Goal: Task Accomplishment & Management: Complete application form

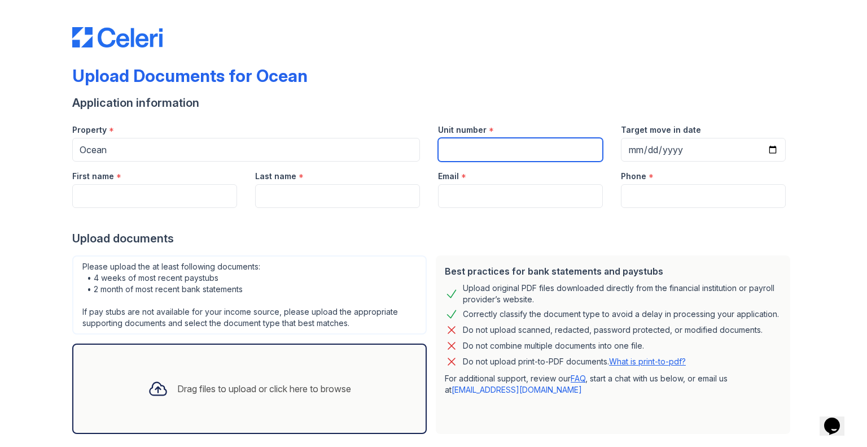
click at [523, 145] on input "Unit number" at bounding box center [520, 150] width 165 height 24
type input "3420"
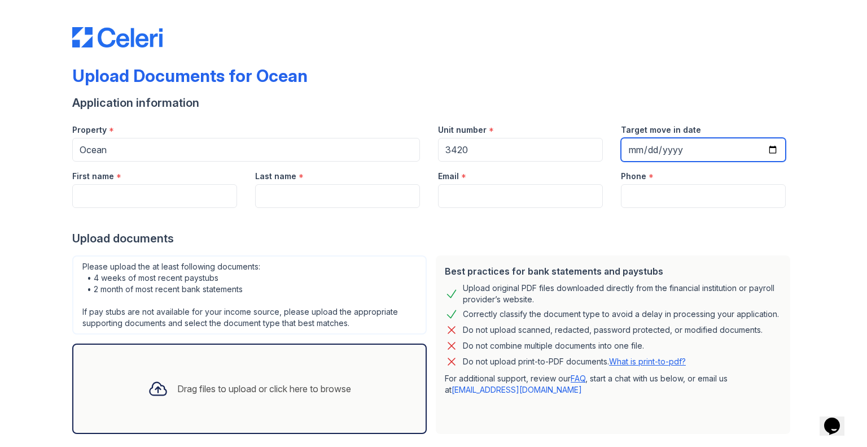
click at [670, 156] on input "Target move in date" at bounding box center [703, 150] width 165 height 24
click at [743, 153] on input "Target move in date" at bounding box center [703, 150] width 165 height 24
type input "[DATE]"
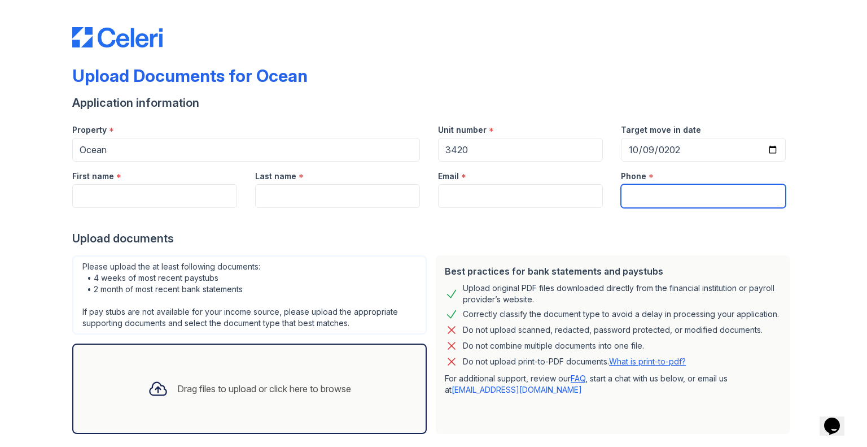
click at [710, 194] on input "Phone" at bounding box center [703, 196] width 165 height 24
drag, startPoint x: 59, startPoint y: 213, endPoint x: 68, endPoint y: 208, distance: 10.4
click at [59, 213] on div "Upload Documents for Ocean Application information Property * Ocean Unit number…" at bounding box center [433, 252] width 831 height 504
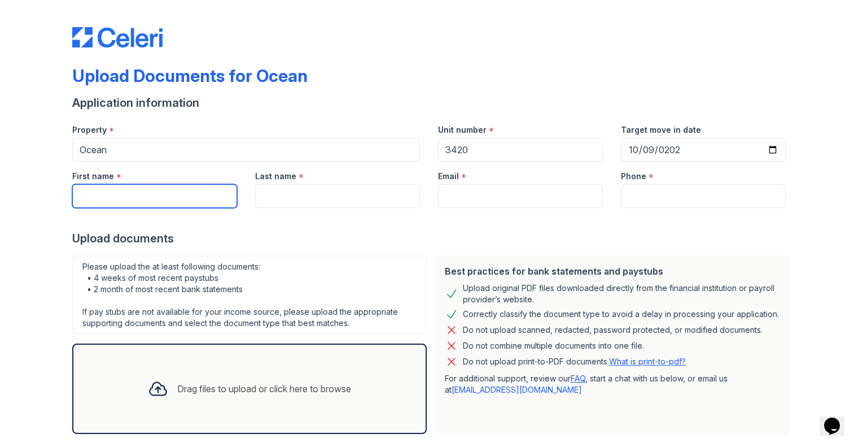
click at [123, 195] on input "First name" at bounding box center [154, 196] width 165 height 24
type input "[PERSON_NAME]"
type input "Solowiejczyk"
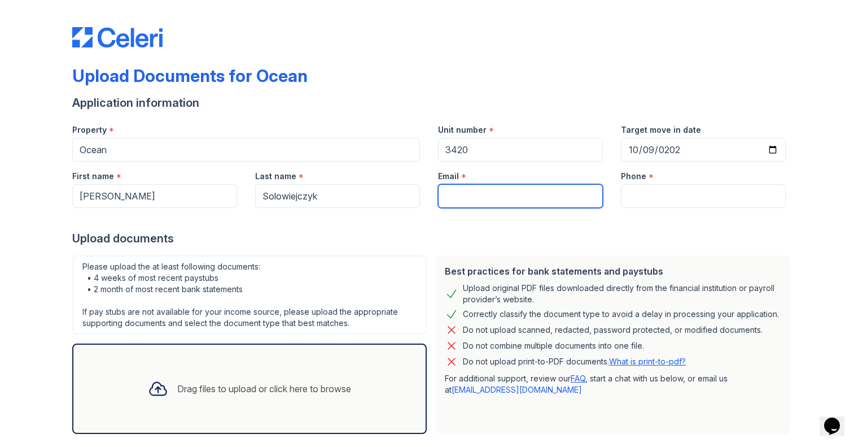
click at [459, 198] on input "Email" at bounding box center [520, 196] width 165 height 24
type input "[PERSON_NAME][EMAIL_ADDRESS][DOMAIN_NAME]"
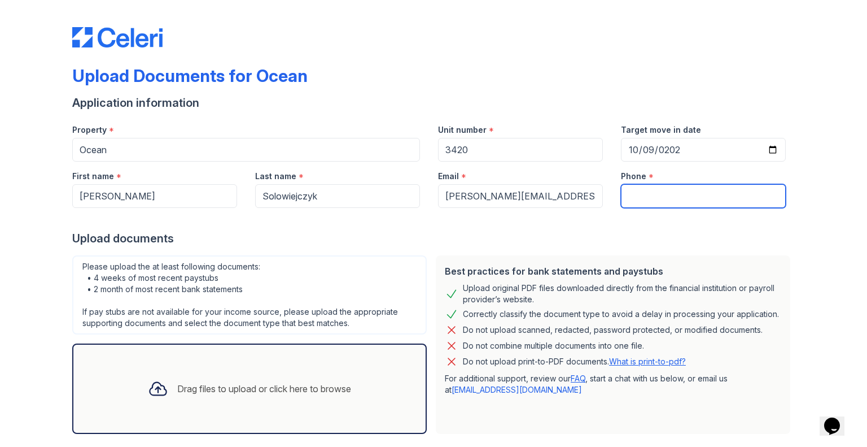
click at [686, 202] on input "Phone" at bounding box center [703, 196] width 165 height 24
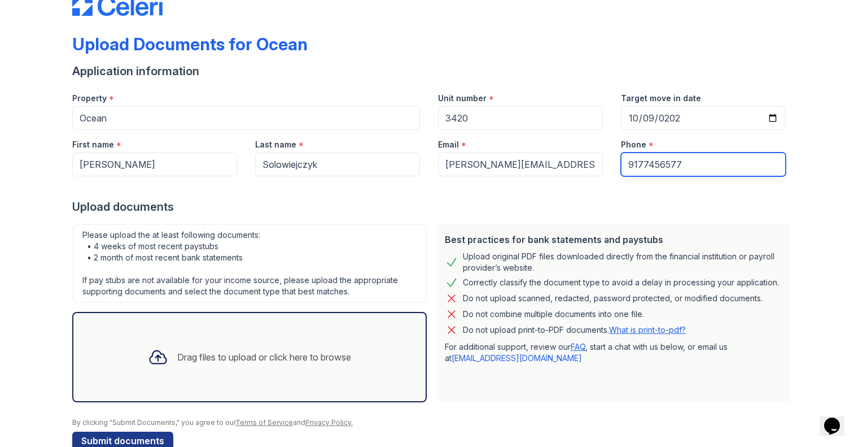
scroll to position [56, 0]
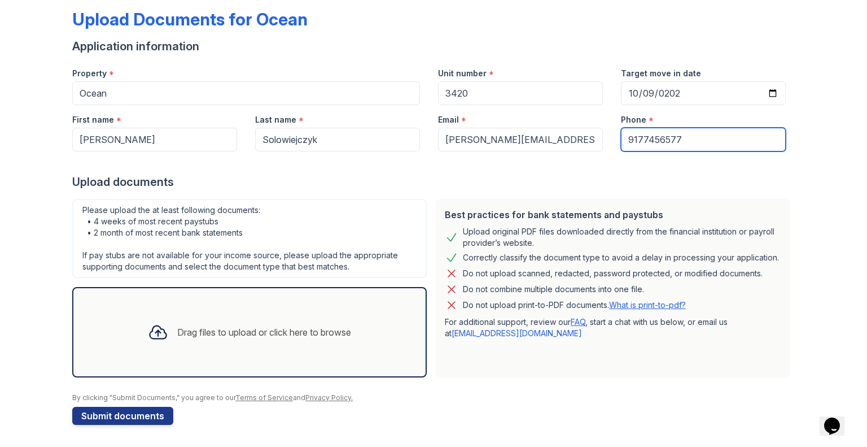
type input "9177456577"
click at [198, 316] on div "Drag files to upload or click here to browse" at bounding box center [249, 332] width 221 height 38
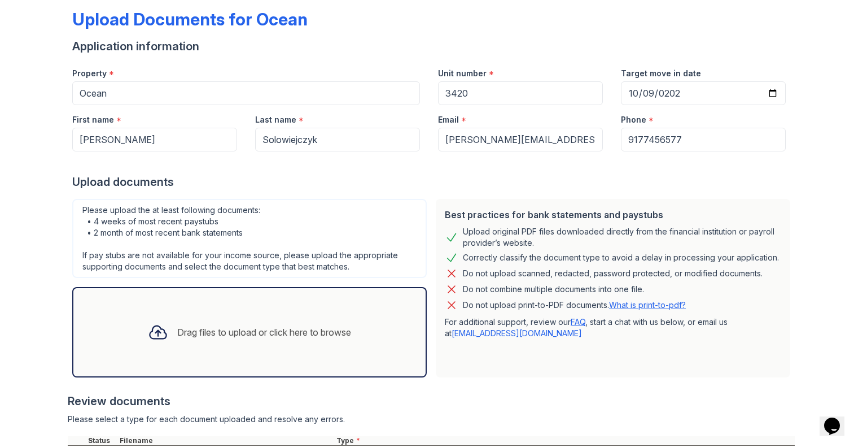
scroll to position [159, 0]
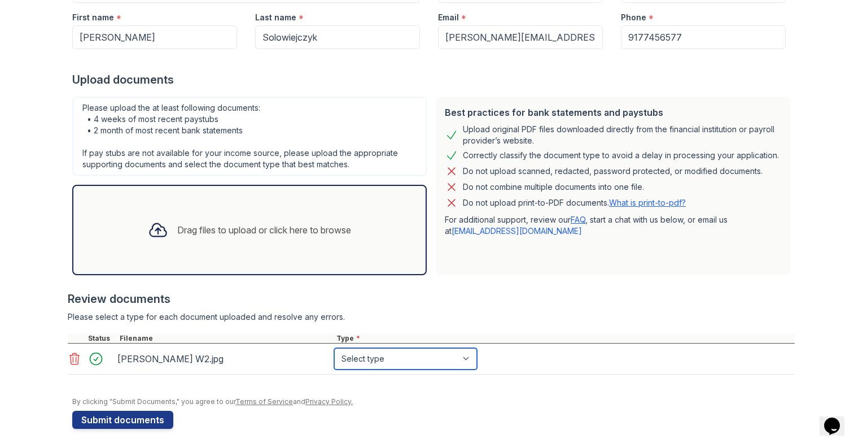
click at [407, 356] on select "Select type Paystub Bank Statement Offer Letter Tax Documents Benefit Award Let…" at bounding box center [405, 358] width 143 height 21
select select "tax_documents"
click at [334, 348] on select "Select type Paystub Bank Statement Offer Letter Tax Documents Benefit Award Let…" at bounding box center [405, 358] width 143 height 21
click at [165, 232] on div "Drag files to upload or click here to browse" at bounding box center [249, 230] width 221 height 38
click at [370, 359] on select "Select type Paystub Bank Statement Offer Letter Tax Documents Benefit Award Let…" at bounding box center [405, 358] width 143 height 21
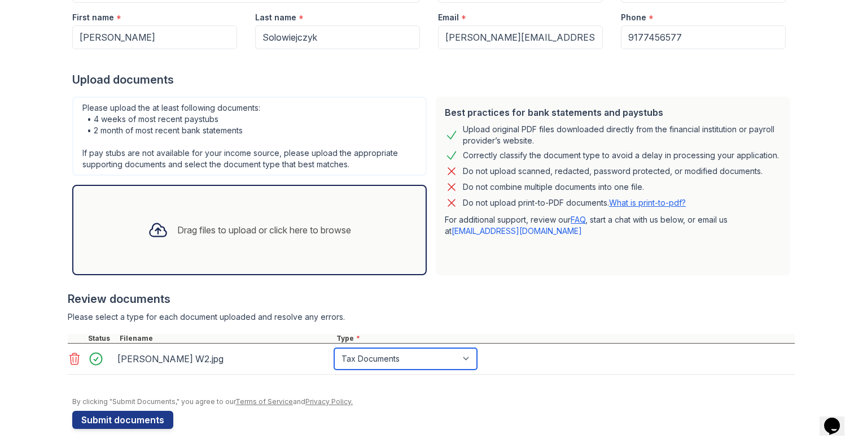
click at [370, 363] on select "Select type Paystub Bank Statement Offer Letter Tax Documents Benefit Award Let…" at bounding box center [405, 358] width 143 height 21
click at [172, 242] on div "Drag files to upload or click here to browse" at bounding box center [249, 230] width 221 height 38
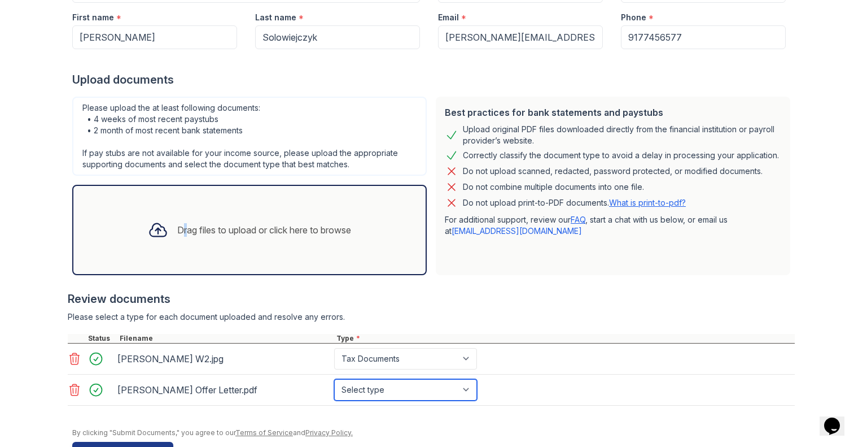
click at [385, 391] on select "Select type Paystub Bank Statement Offer Letter Tax Documents Benefit Award Let…" at bounding box center [405, 389] width 143 height 21
select select "offer_letter"
click at [334, 379] on select "Select type Paystub Bank Statement Offer Letter Tax Documents Benefit Award Let…" at bounding box center [405, 389] width 143 height 21
click at [485, 305] on div "Review documents Please select a type for each document uploaded and resolve an…" at bounding box center [431, 348] width 727 height 137
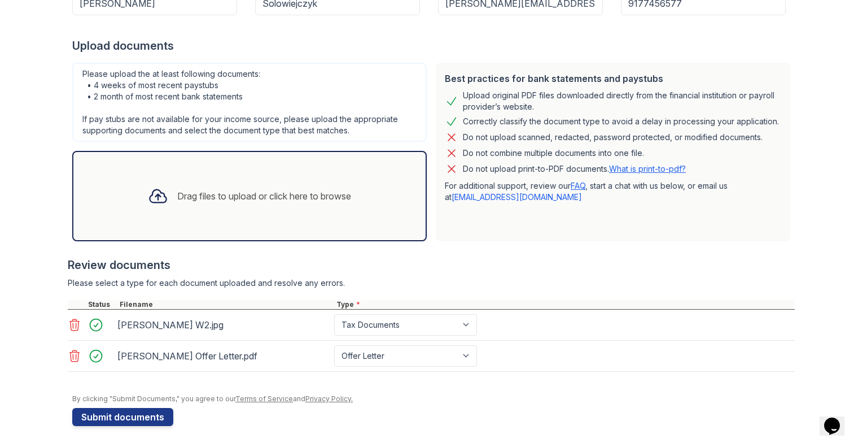
click at [166, 186] on div "Drag files to upload or click here to browse" at bounding box center [249, 196] width 221 height 38
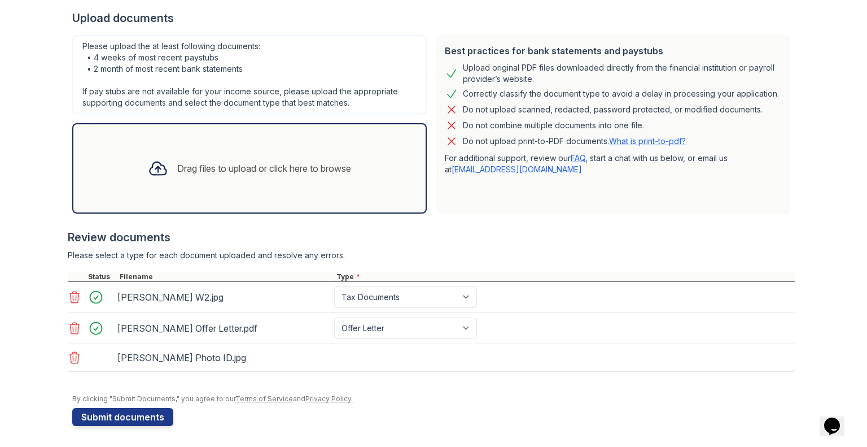
scroll to position [220, 0]
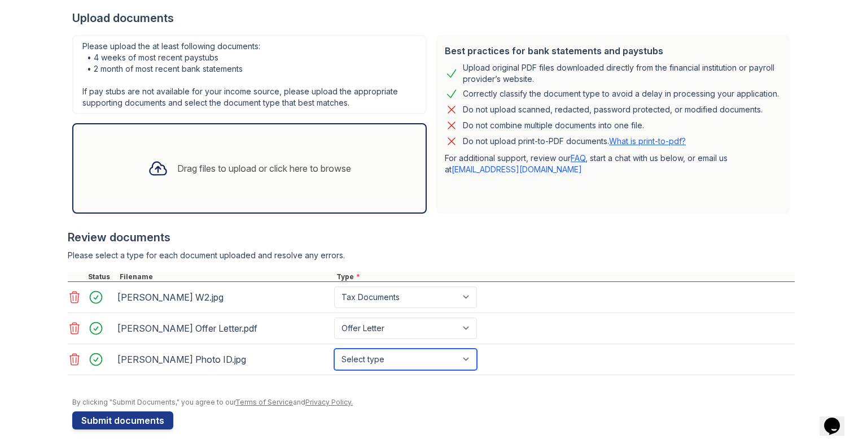
click at [416, 359] on select "Select type Paystub Bank Statement Offer Letter Tax Documents Benefit Award Let…" at bounding box center [405, 358] width 143 height 21
select select "other"
click at [334, 348] on select "Select type Paystub Bank Statement Offer Letter Tax Documents Benefit Award Let…" at bounding box center [405, 358] width 143 height 21
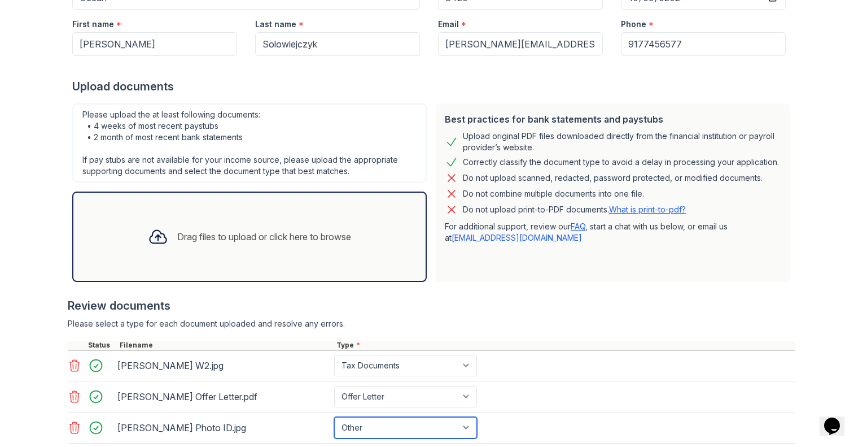
scroll to position [224, 0]
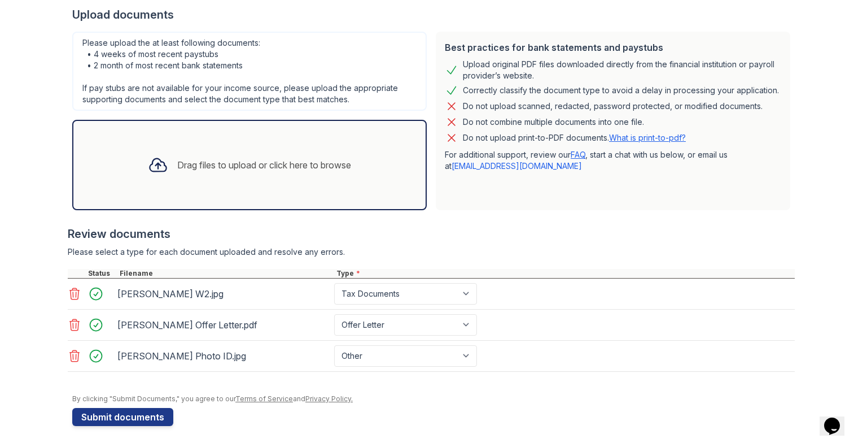
click at [189, 164] on div "Drag files to upload or click here to browse" at bounding box center [264, 165] width 174 height 14
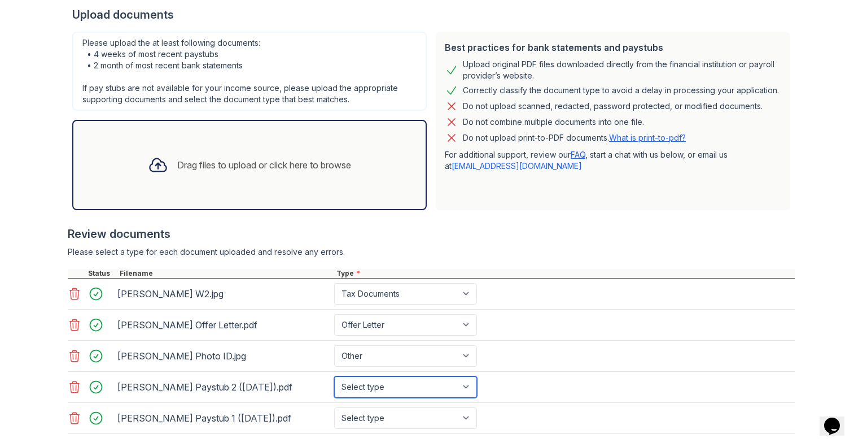
click at [379, 381] on select "Select type Paystub Bank Statement Offer Letter Tax Documents Benefit Award Let…" at bounding box center [405, 386] width 143 height 21
select select "paystub"
click at [334, 376] on select "Select type Paystub Bank Statement Offer Letter Tax Documents Benefit Award Let…" at bounding box center [405, 386] width 143 height 21
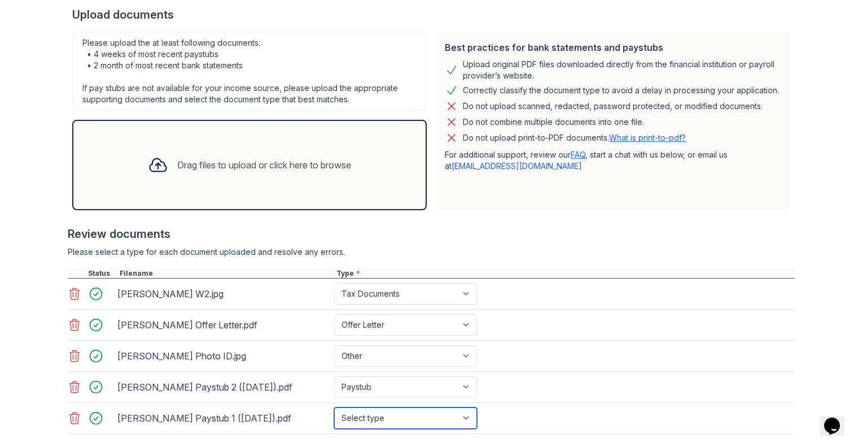
click at [387, 412] on select "Select type Paystub Bank Statement Offer Letter Tax Documents Benefit Award Let…" at bounding box center [405, 417] width 143 height 21
select select "paystub"
click at [334, 407] on select "Select type Paystub Bank Statement Offer Letter Tax Documents Benefit Award Let…" at bounding box center [405, 417] width 143 height 21
click at [211, 166] on div "Drag files to upload or click here to browse" at bounding box center [264, 165] width 174 height 14
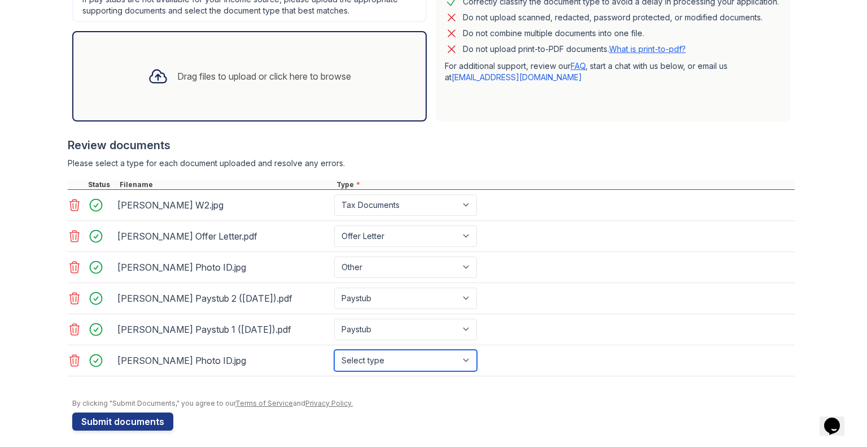
click at [390, 361] on select "Select type Paystub Bank Statement Offer Letter Tax Documents Benefit Award Let…" at bounding box center [405, 360] width 143 height 21
select select "other"
click at [334, 350] on select "Select type Paystub Bank Statement Offer Letter Tax Documents Benefit Award Let…" at bounding box center [405, 360] width 143 height 21
click at [239, 59] on div "Drag files to upload or click here to browse" at bounding box center [249, 76] width 221 height 38
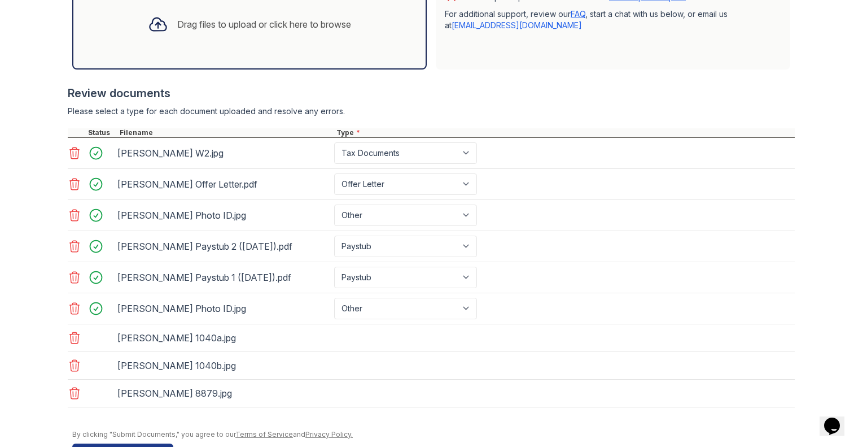
scroll to position [398, 0]
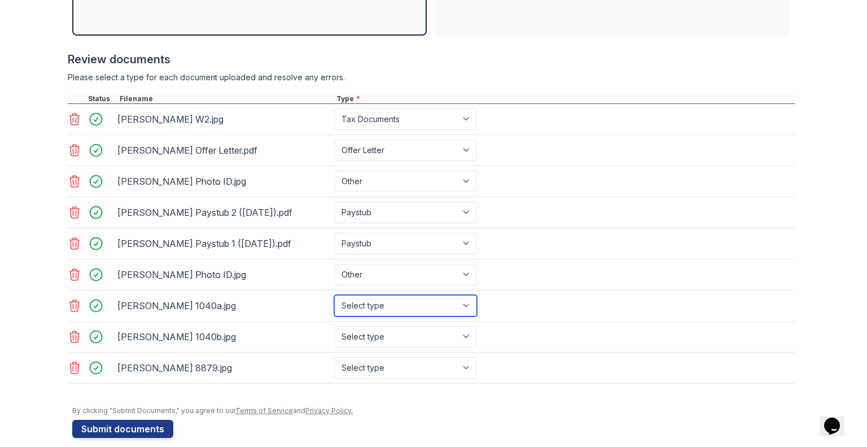
click at [383, 305] on select "Select type Paystub Bank Statement Offer Letter Tax Documents Benefit Award Let…" at bounding box center [405, 305] width 143 height 21
select select "tax_documents"
click at [334, 295] on select "Select type Paystub Bank Statement Offer Letter Tax Documents Benefit Award Let…" at bounding box center [405, 305] width 143 height 21
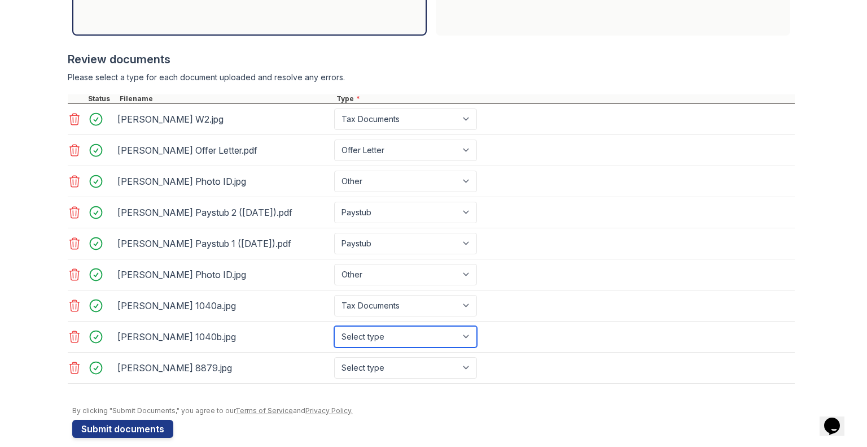
click at [367, 335] on select "Select type Paystub Bank Statement Offer Letter Tax Documents Benefit Award Let…" at bounding box center [405, 336] width 143 height 21
select select "tax_documents"
click at [334, 326] on select "Select type Paystub Bank Statement Offer Letter Tax Documents Benefit Award Let…" at bounding box center [405, 336] width 143 height 21
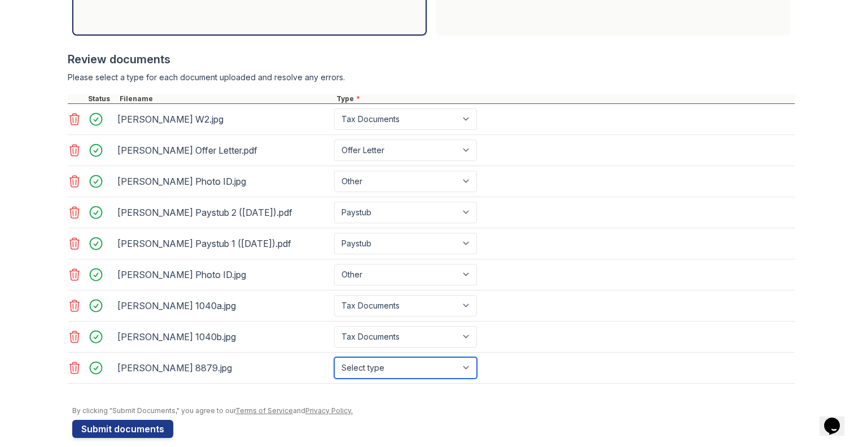
click at [352, 357] on select "Select type Paystub Bank Statement Offer Letter Tax Documents Benefit Award Let…" at bounding box center [405, 367] width 143 height 21
select select "tax_documents"
click at [334, 357] on select "Select type Paystub Bank Statement Offer Letter Tax Documents Benefit Award Let…" at bounding box center [405, 367] width 143 height 21
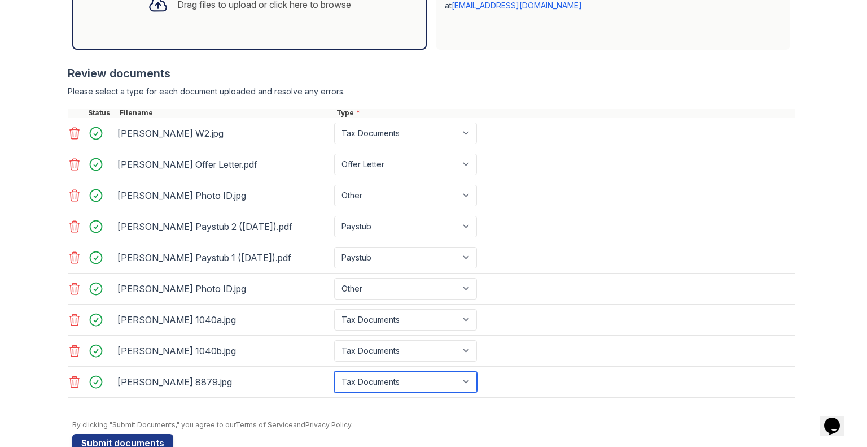
scroll to position [408, 0]
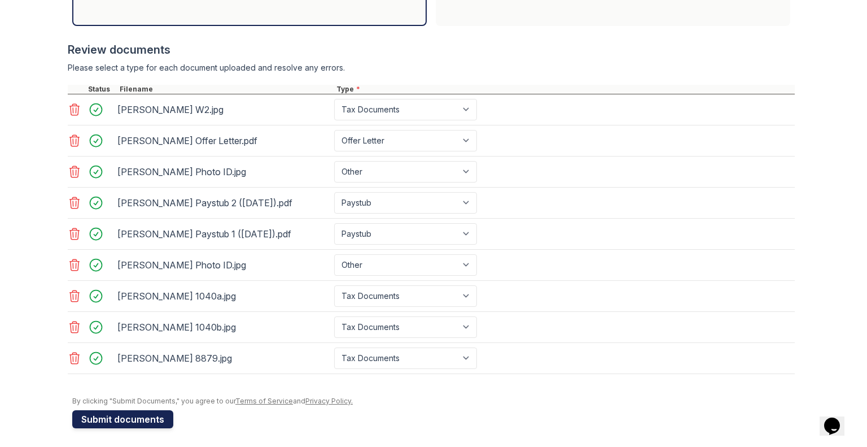
click at [117, 417] on button "Submit documents" at bounding box center [122, 419] width 101 height 18
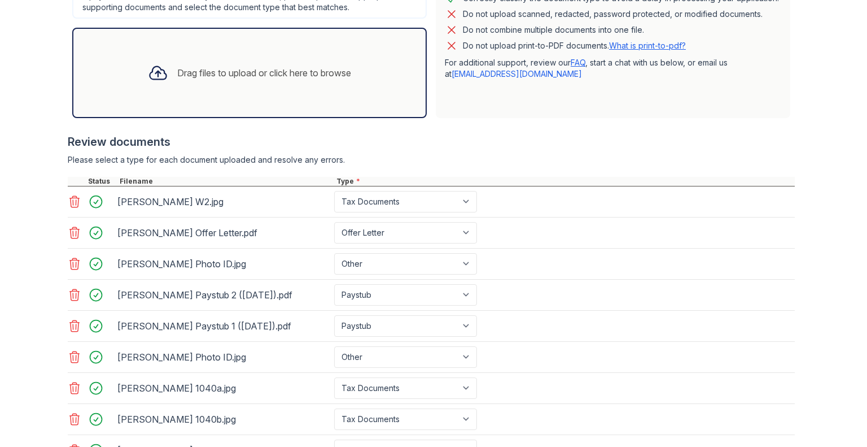
scroll to position [306, 0]
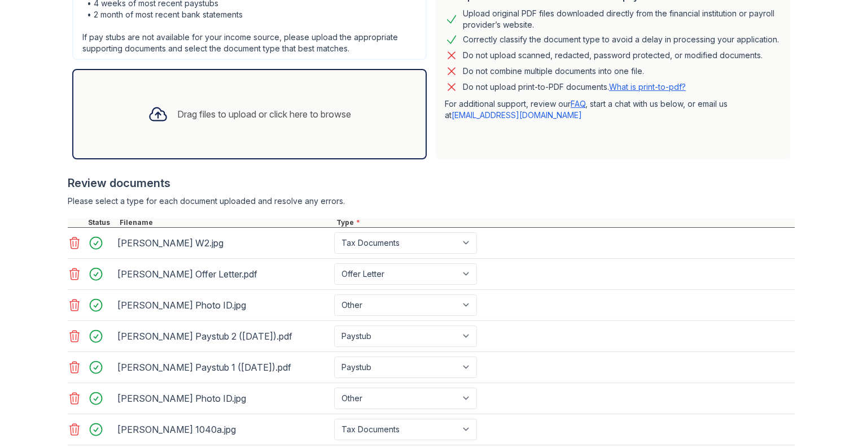
click at [197, 118] on div "Drag files to upload or click here to browse" at bounding box center [264, 114] width 174 height 14
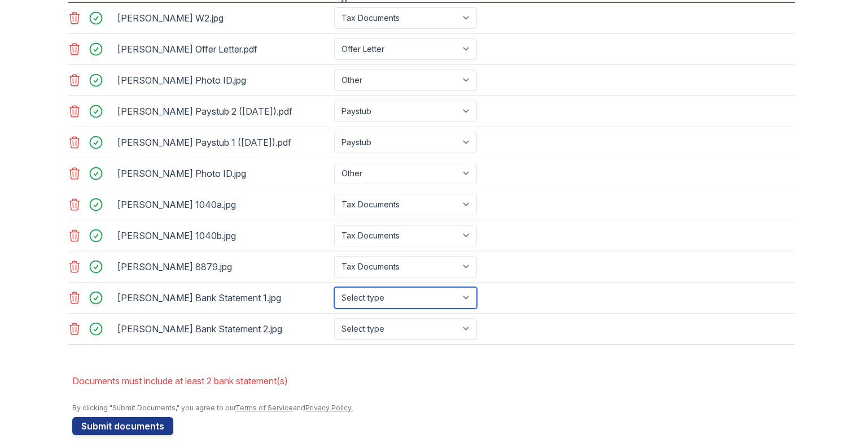
click at [359, 294] on select "Select type Paystub Bank Statement Offer Letter Tax Documents Benefit Award Let…" at bounding box center [405, 297] width 143 height 21
select select "bank_statement"
click at [334, 287] on select "Select type Paystub Bank Statement Offer Letter Tax Documents Benefit Award Let…" at bounding box center [405, 297] width 143 height 21
click at [373, 313] on div "[PERSON_NAME] Bank Statement 2.jpg Select type Paystub Bank Statement Offer Let…" at bounding box center [431, 328] width 727 height 31
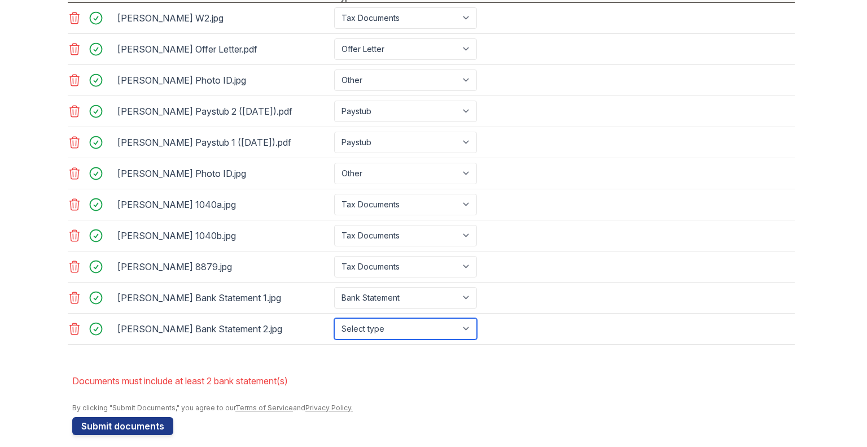
click at [374, 321] on select "Select type Paystub Bank Statement Offer Letter Tax Documents Benefit Award Let…" at bounding box center [405, 328] width 143 height 21
select select "bank_statement"
click at [334, 318] on select "Select type Paystub Bank Statement Offer Letter Tax Documents Benefit Award Let…" at bounding box center [405, 328] width 143 height 21
click at [115, 359] on form "Application information Property * Ocean Unit number * 3420 Target move in date…" at bounding box center [433, 15] width 723 height 839
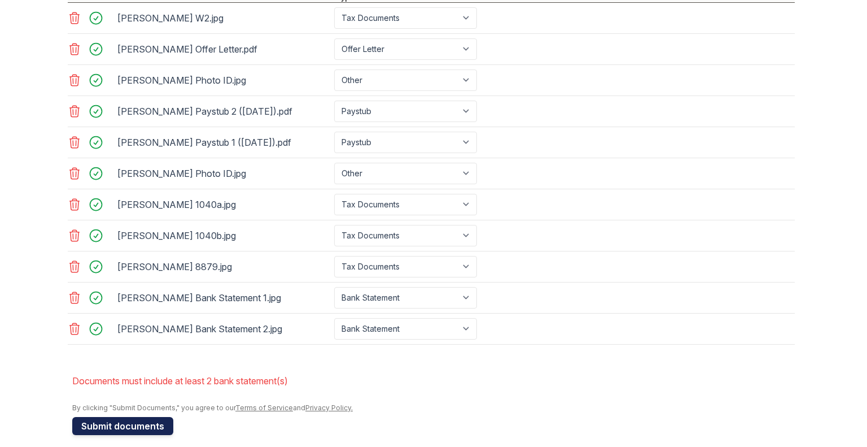
click at [129, 421] on button "Submit documents" at bounding box center [122, 426] width 101 height 18
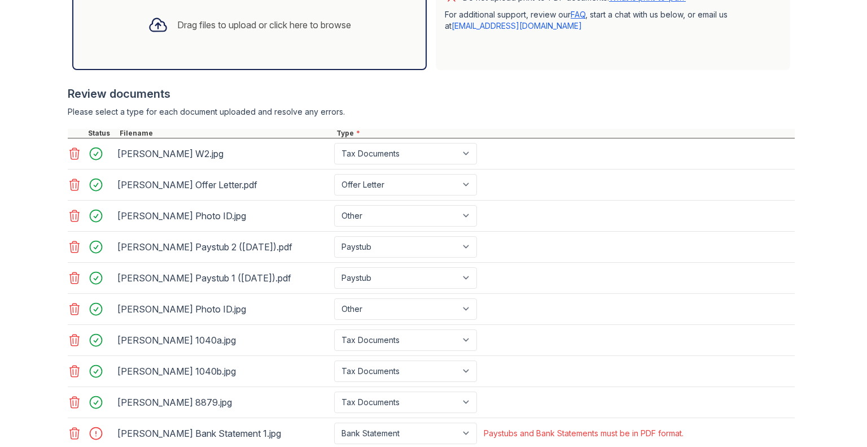
scroll to position [501, 0]
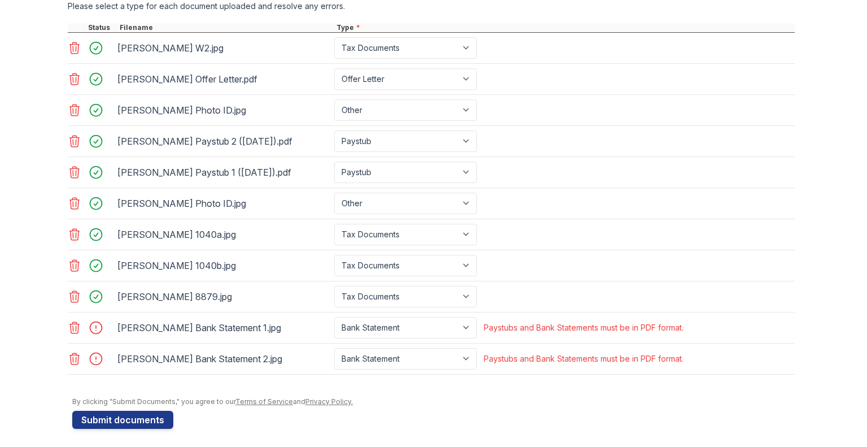
click at [74, 326] on icon at bounding box center [75, 328] width 14 height 14
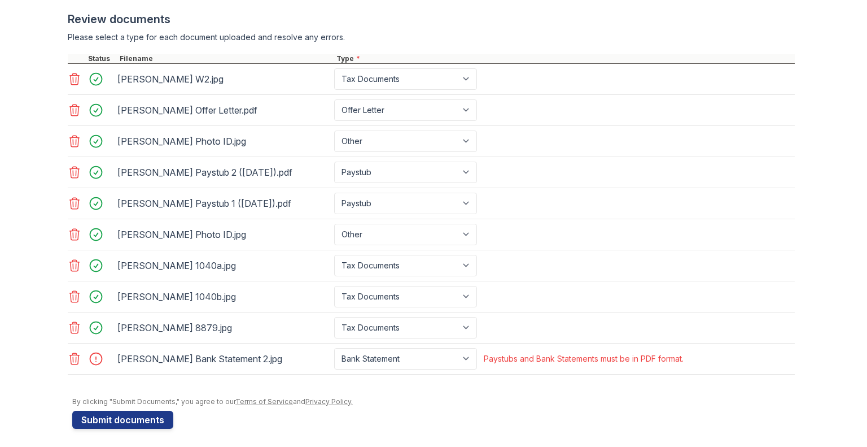
click at [73, 357] on icon at bounding box center [75, 358] width 10 height 11
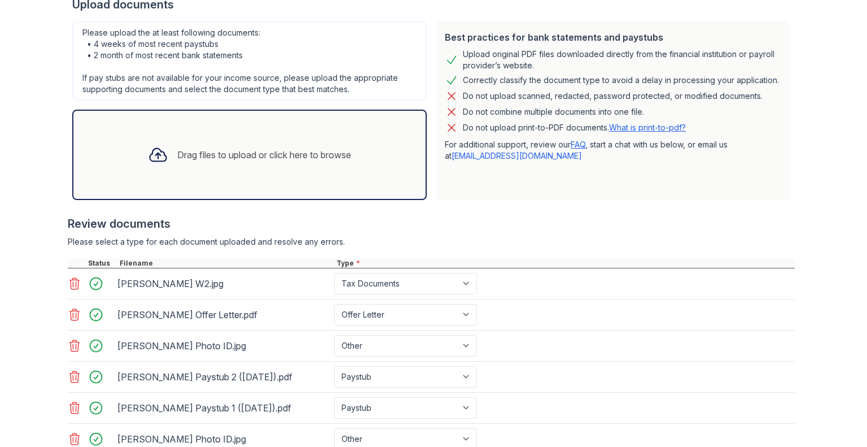
scroll to position [270, 0]
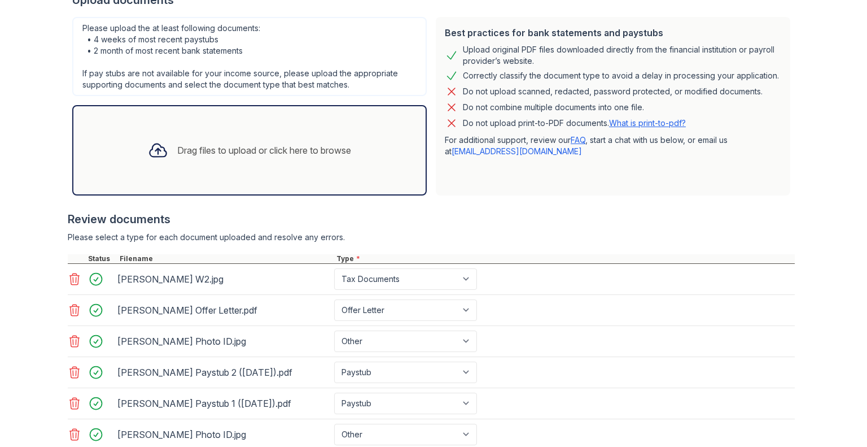
click at [167, 151] on div "Drag files to upload or click here to browse" at bounding box center [249, 150] width 221 height 38
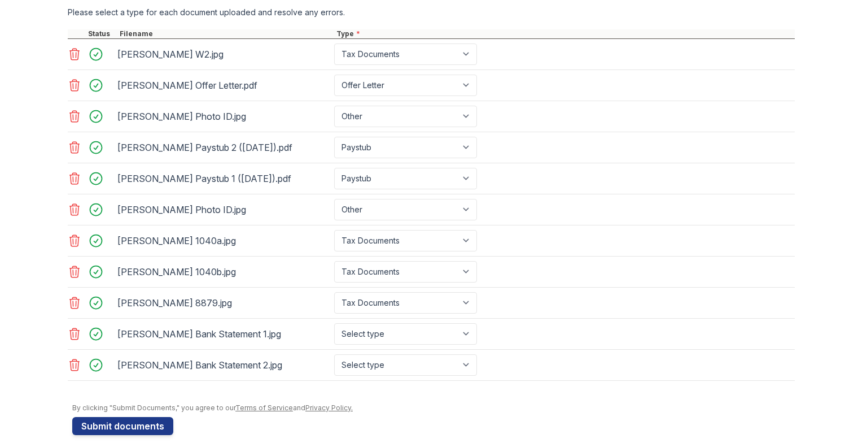
click at [257, 331] on div "[PERSON_NAME] Bank Statement 1.jpg" at bounding box center [223, 334] width 212 height 18
click at [366, 338] on select "Select type Paystub Bank Statement Offer Letter Tax Documents Benefit Award Let…" at bounding box center [405, 333] width 143 height 21
select select "bank_statement"
click at [334, 323] on select "Select type Paystub Bank Statement Offer Letter Tax Documents Benefit Award Let…" at bounding box center [405, 333] width 143 height 21
drag, startPoint x: 378, startPoint y: 363, endPoint x: 372, endPoint y: 350, distance: 14.4
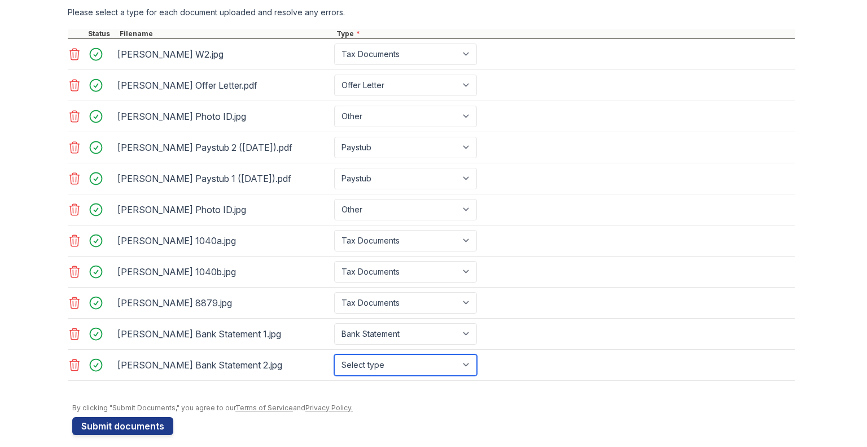
click at [378, 363] on select "Select type Paystub Bank Statement Offer Letter Tax Documents Benefit Award Let…" at bounding box center [405, 364] width 143 height 21
select select "bank_statement"
click at [334, 354] on select "Select type Paystub Bank Statement Offer Letter Tax Documents Benefit Award Let…" at bounding box center [405, 364] width 143 height 21
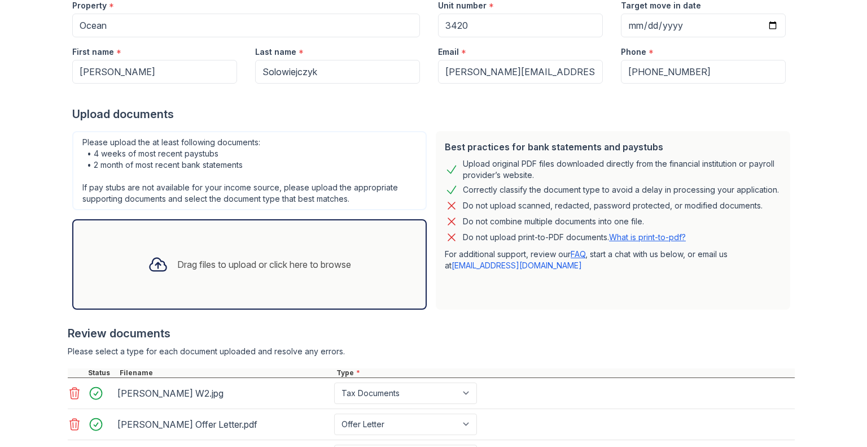
scroll to position [501, 0]
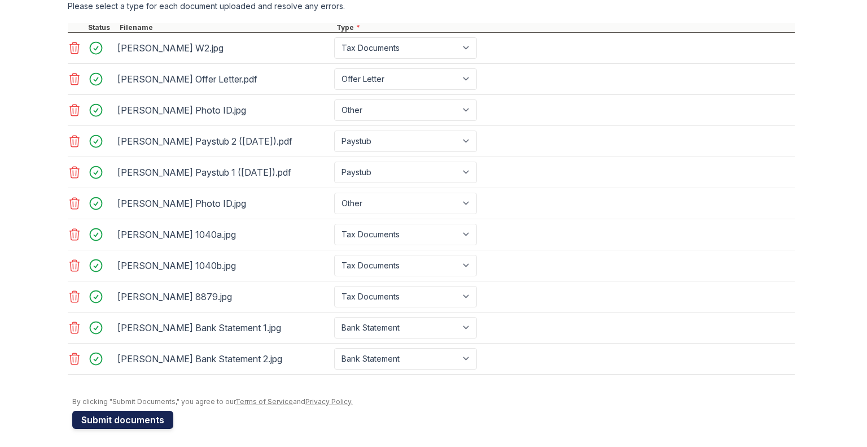
click at [127, 413] on button "Submit documents" at bounding box center [122, 420] width 101 height 18
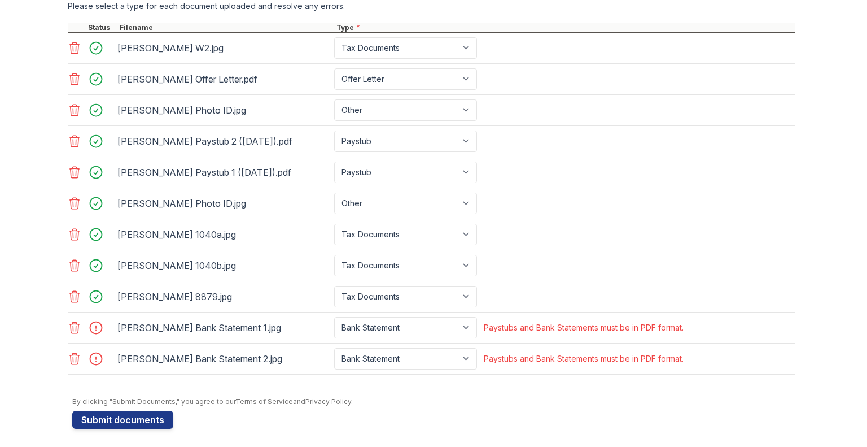
click at [70, 323] on icon at bounding box center [75, 328] width 14 height 14
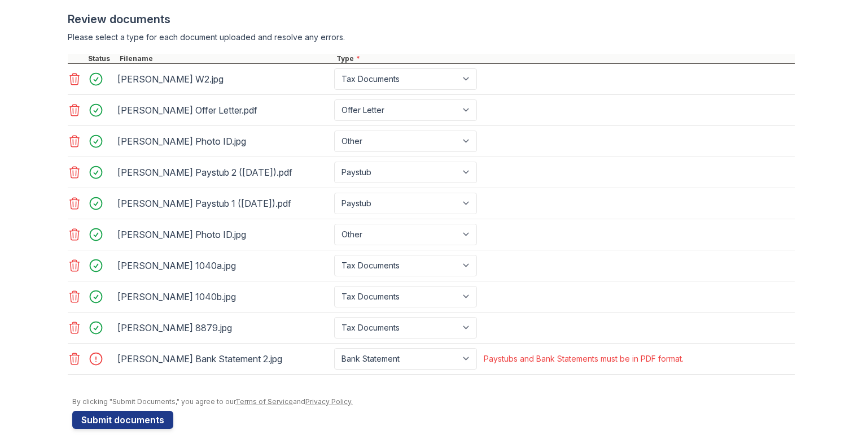
click at [70, 353] on icon at bounding box center [75, 358] width 10 height 11
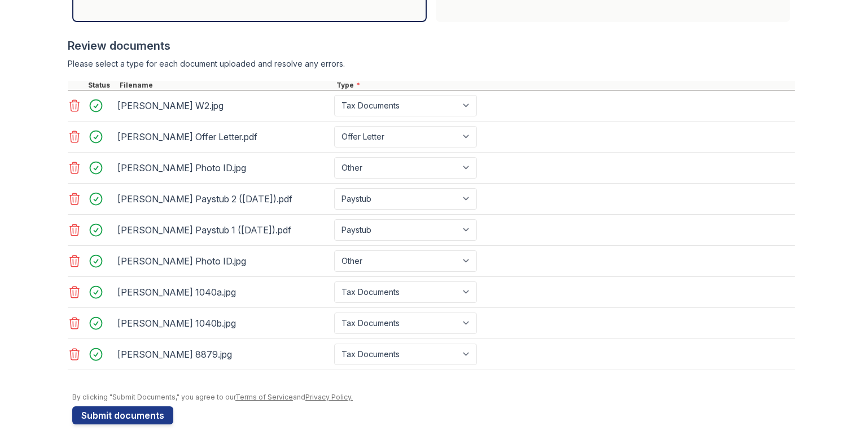
scroll to position [439, 0]
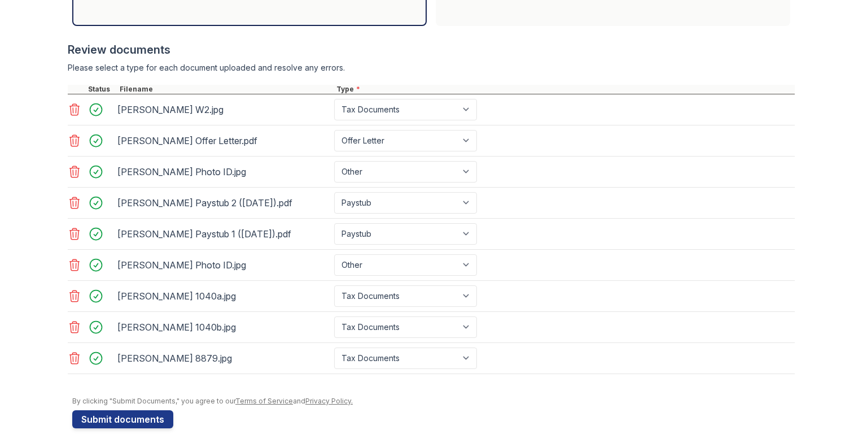
click at [71, 329] on icon at bounding box center [75, 326] width 10 height 11
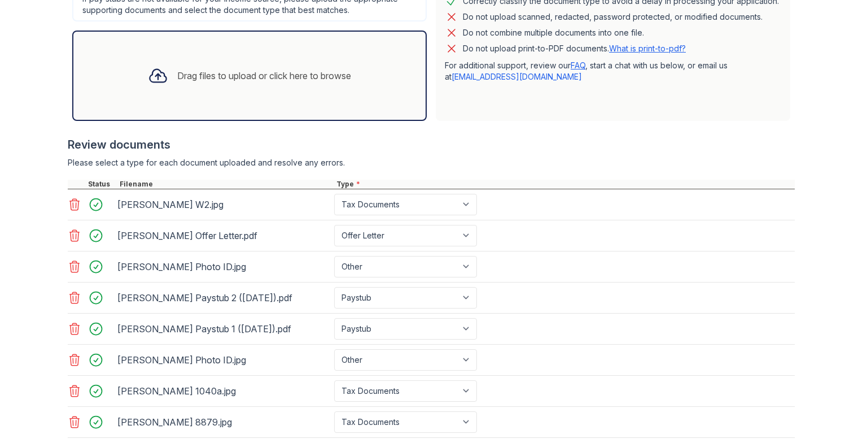
scroll to position [183, 0]
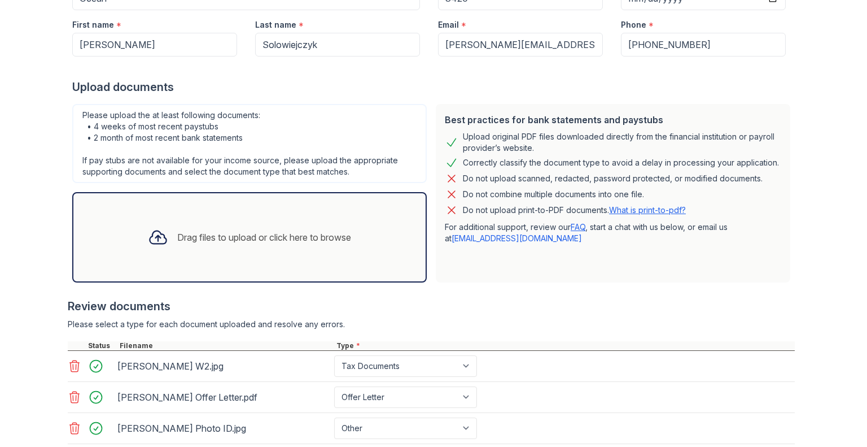
drag, startPoint x: 224, startPoint y: 256, endPoint x: 221, endPoint y: 248, distance: 8.8
click at [221, 248] on div "Drag files to upload or click here to browse" at bounding box center [249, 237] width 355 height 90
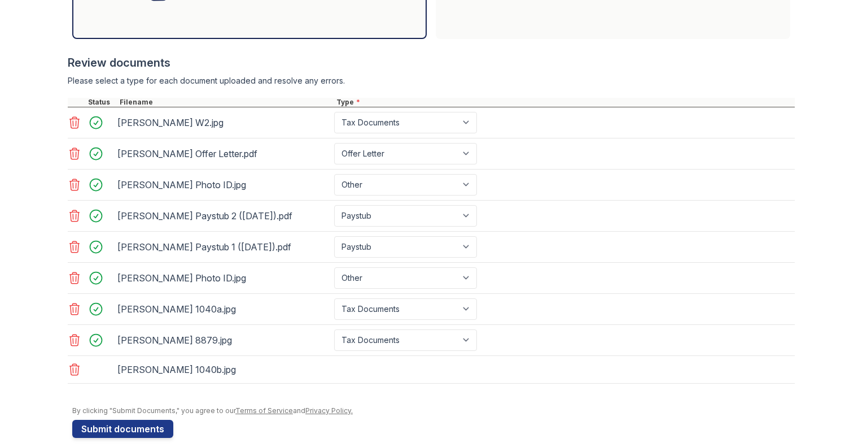
scroll to position [436, 0]
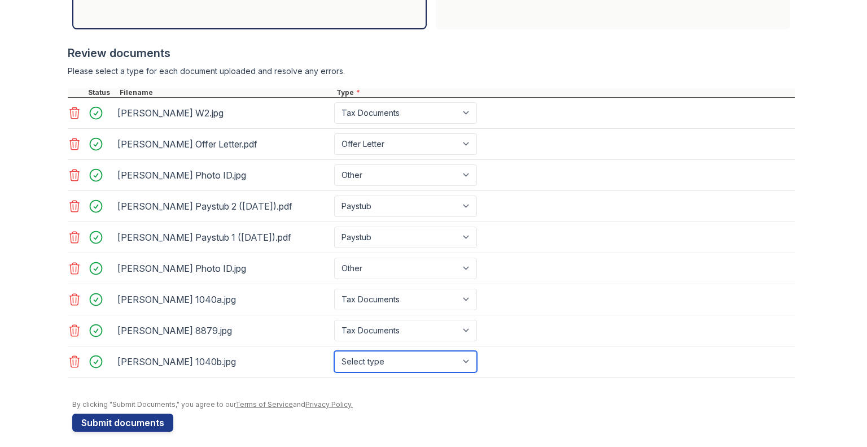
click at [386, 355] on select "Select type Paystub Bank Statement Offer Letter Tax Documents Benefit Award Let…" at bounding box center [405, 361] width 143 height 21
select select "tax_documents"
click at [334, 351] on select "Select type Paystub Bank Statement Offer Letter Tax Documents Benefit Award Let…" at bounding box center [405, 361] width 143 height 21
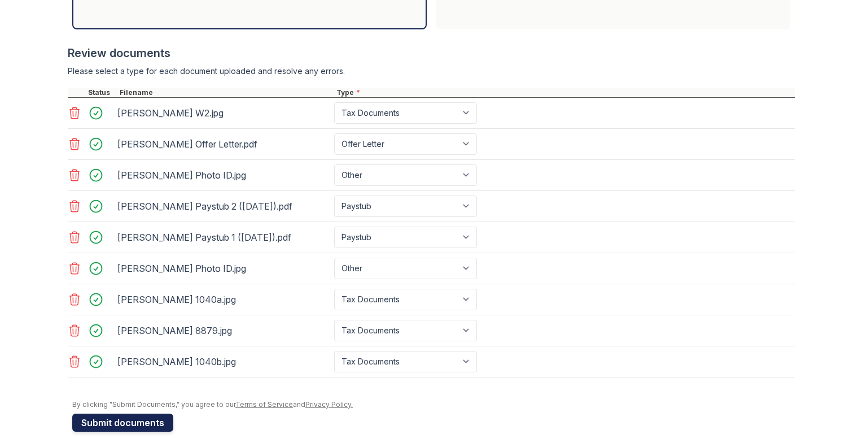
click at [125, 419] on button "Submit documents" at bounding box center [122, 422] width 101 height 18
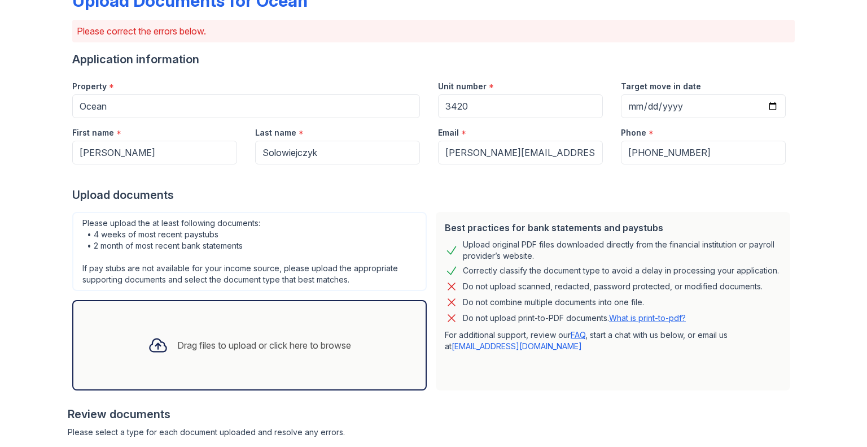
scroll to position [24, 0]
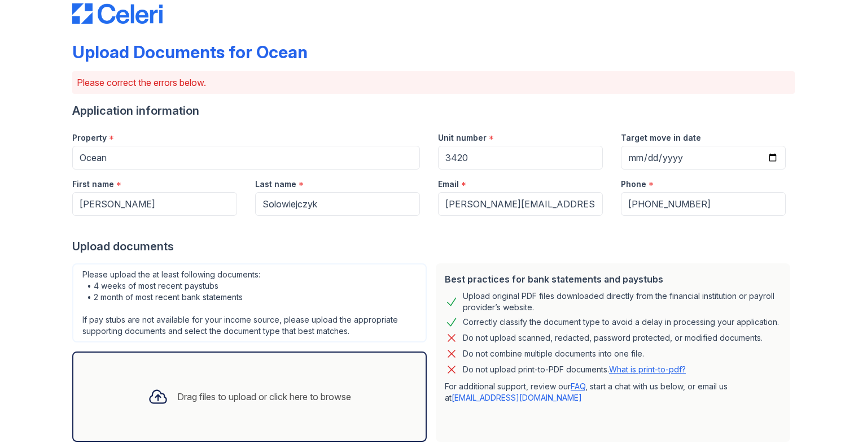
click at [222, 398] on div "Drag files to upload or click here to browse" at bounding box center [264, 397] width 174 height 14
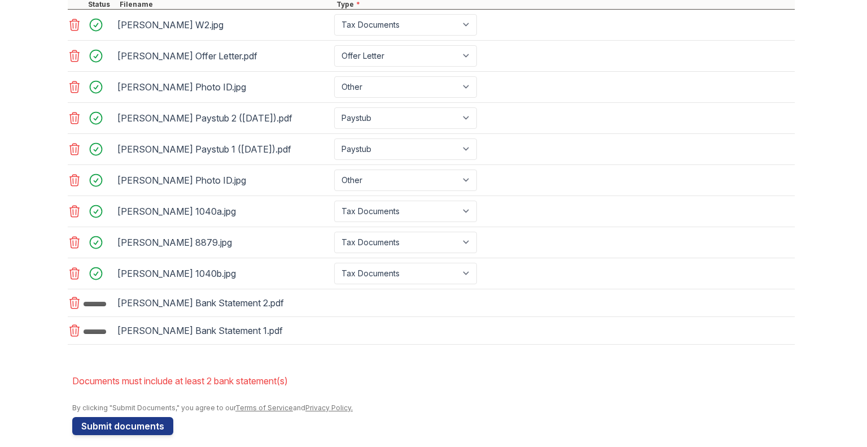
scroll to position [531, 0]
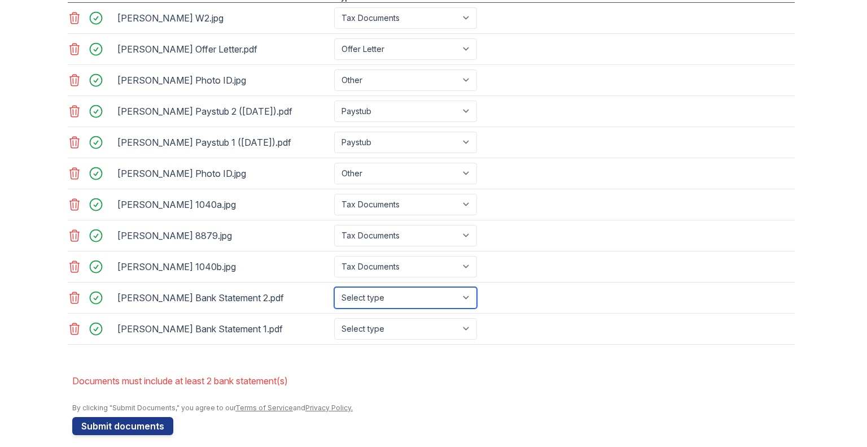
click at [388, 299] on select "Select type Paystub Bank Statement Offer Letter Tax Documents Benefit Award Let…" at bounding box center [405, 297] width 143 height 21
select select "bank_statement"
click at [334, 287] on select "Select type Paystub Bank Statement Offer Letter Tax Documents Benefit Award Let…" at bounding box center [405, 297] width 143 height 21
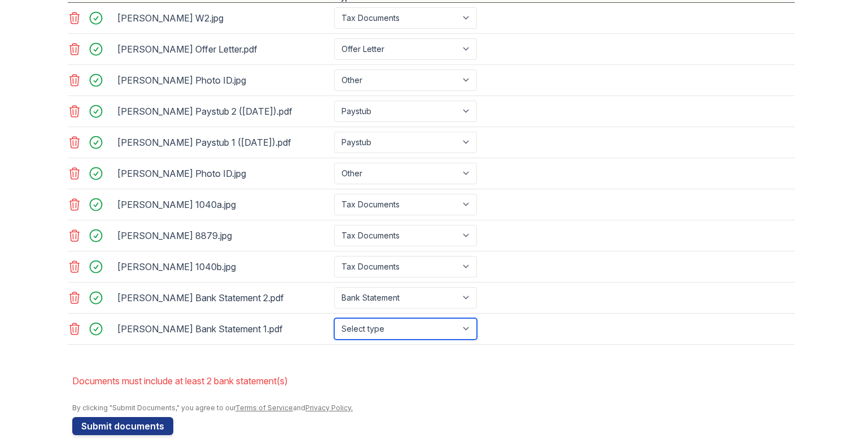
click at [369, 324] on select "Select type Paystub Bank Statement Offer Letter Tax Documents Benefit Award Let…" at bounding box center [405, 328] width 143 height 21
select select "bank_statement"
click at [334, 318] on select "Select type Paystub Bank Statement Offer Letter Tax Documents Benefit Award Let…" at bounding box center [405, 328] width 143 height 21
drag, startPoint x: 29, startPoint y: 378, endPoint x: 49, endPoint y: 390, distance: 23.8
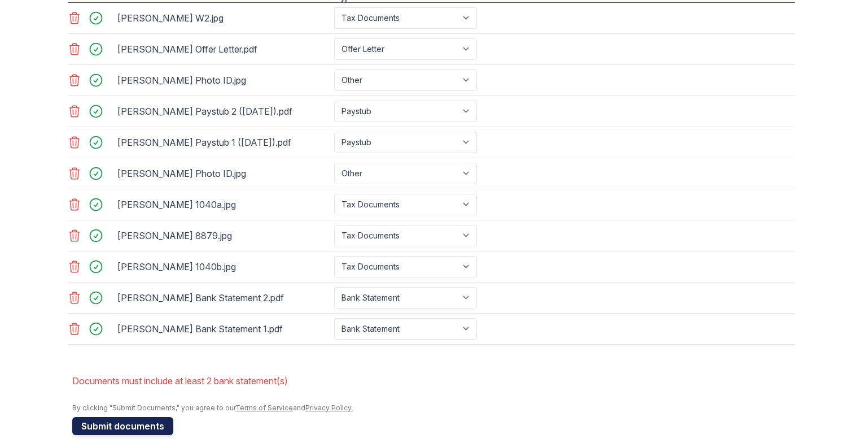
click at [110, 421] on button "Submit documents" at bounding box center [122, 426] width 101 height 18
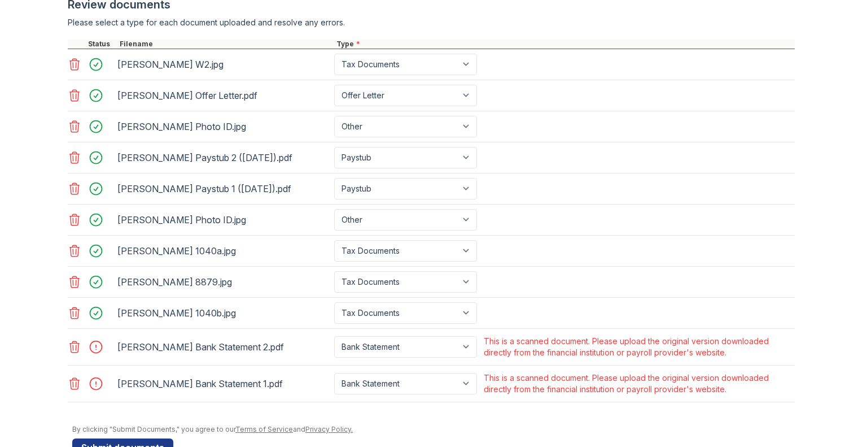
scroll to position [513, 0]
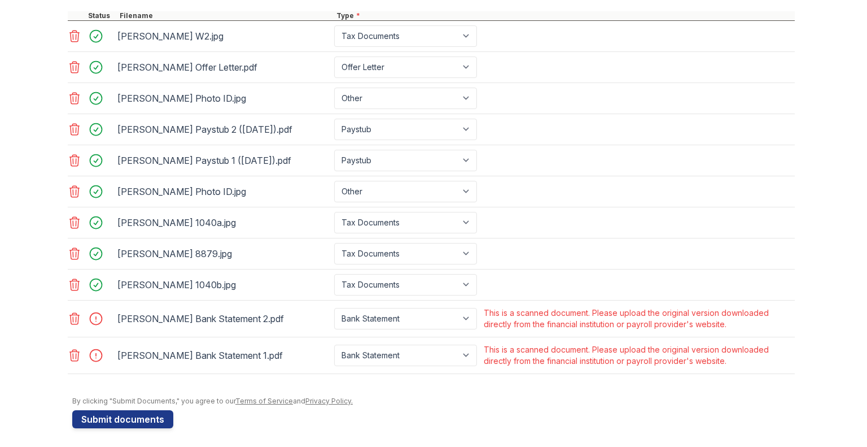
click at [69, 356] on icon at bounding box center [75, 355] width 14 height 14
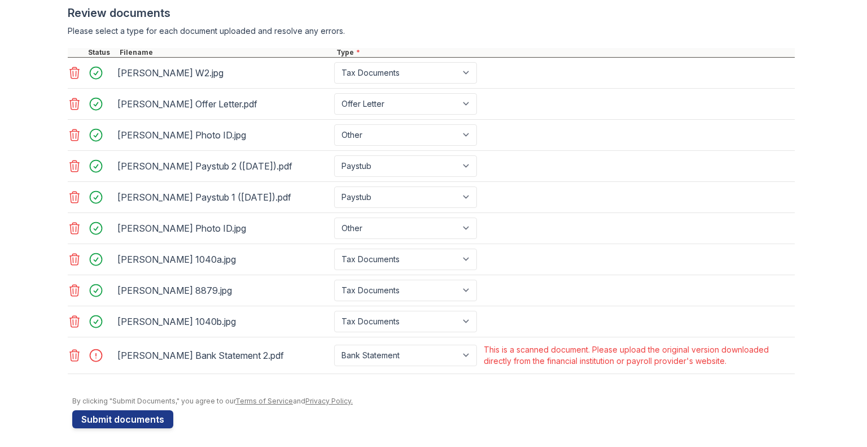
click at [69, 315] on icon at bounding box center [75, 322] width 14 height 14
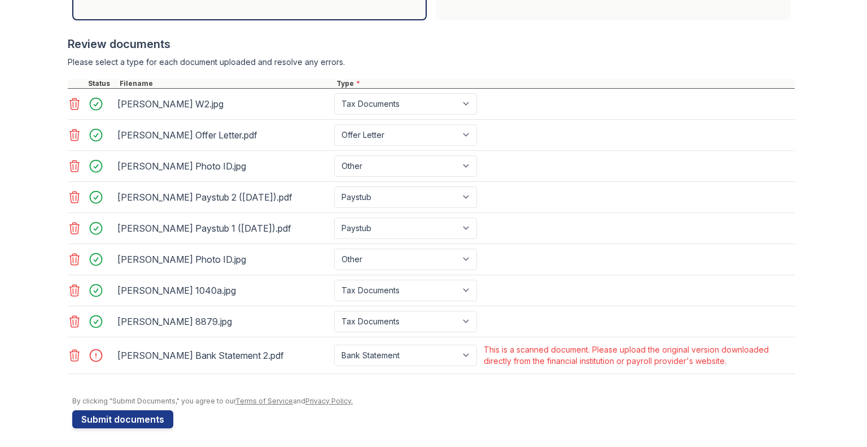
click at [68, 287] on icon at bounding box center [75, 290] width 14 height 14
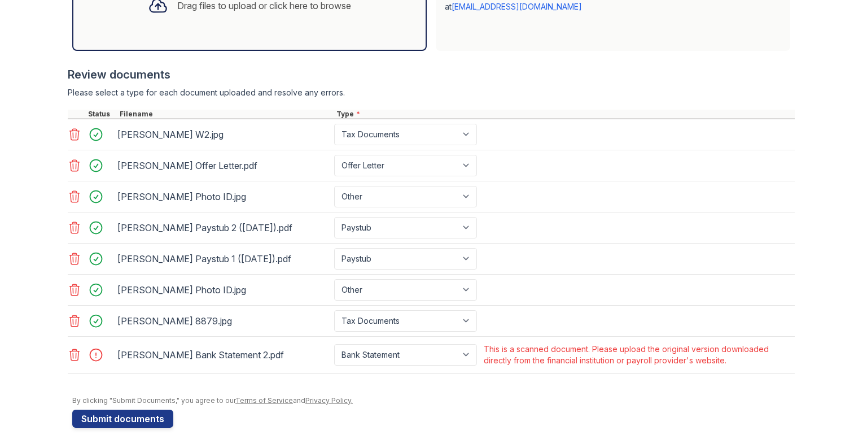
click at [70, 253] on icon at bounding box center [75, 258] width 10 height 11
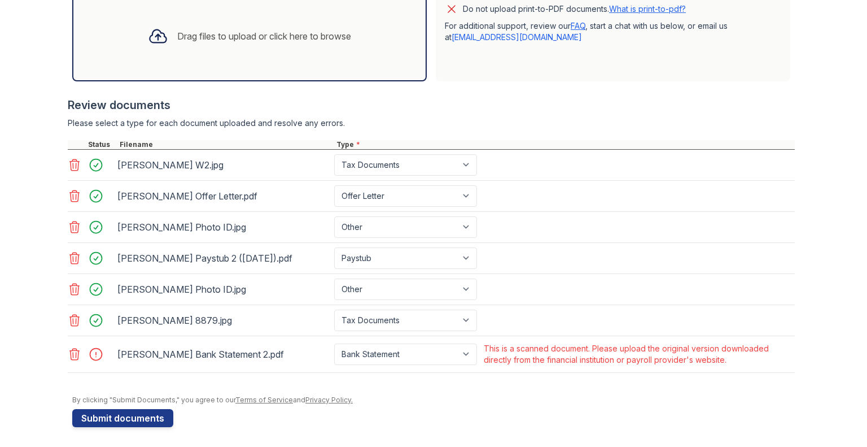
click at [69, 167] on icon at bounding box center [75, 165] width 14 height 14
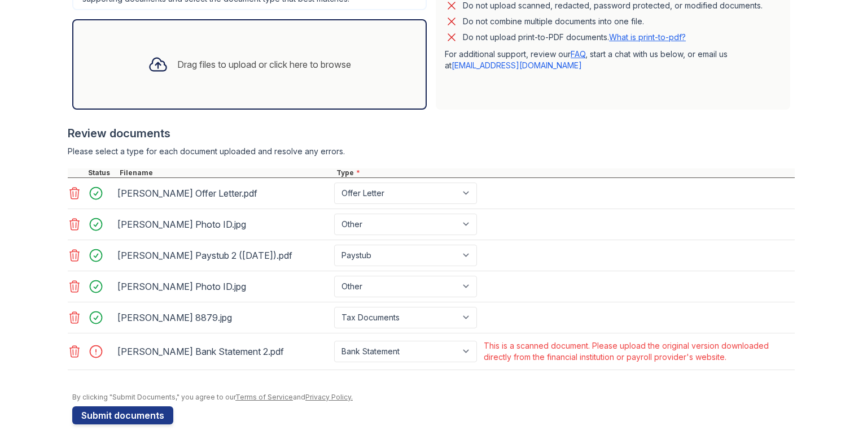
scroll to position [353, 0]
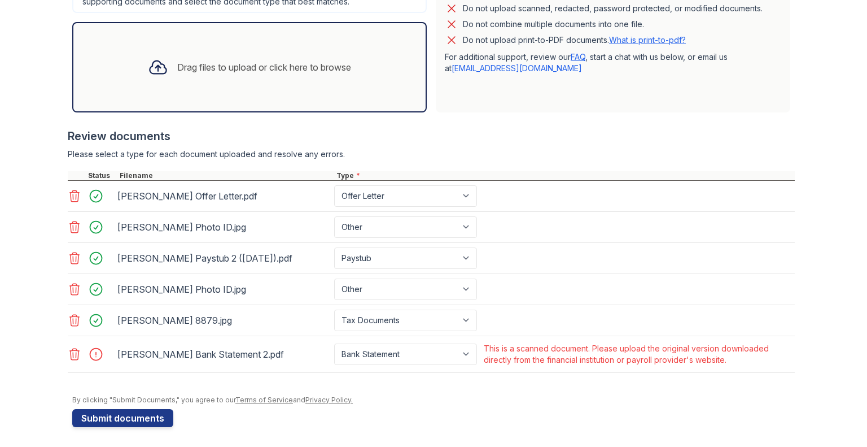
click at [71, 198] on icon at bounding box center [75, 196] width 14 height 14
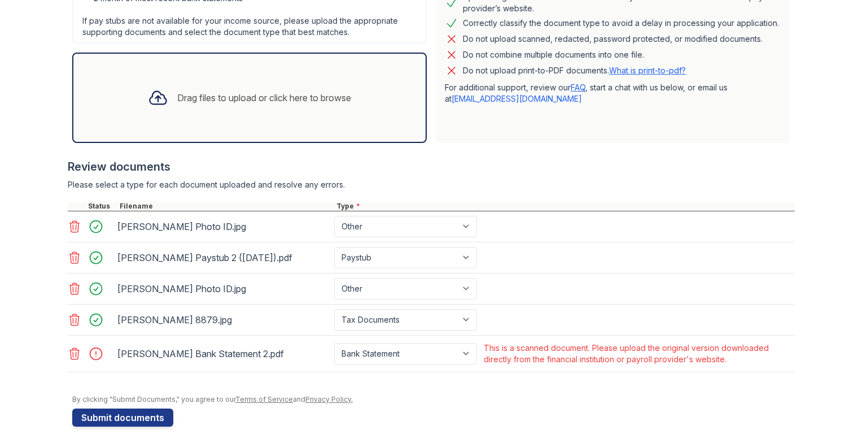
click at [70, 226] on icon at bounding box center [75, 227] width 14 height 14
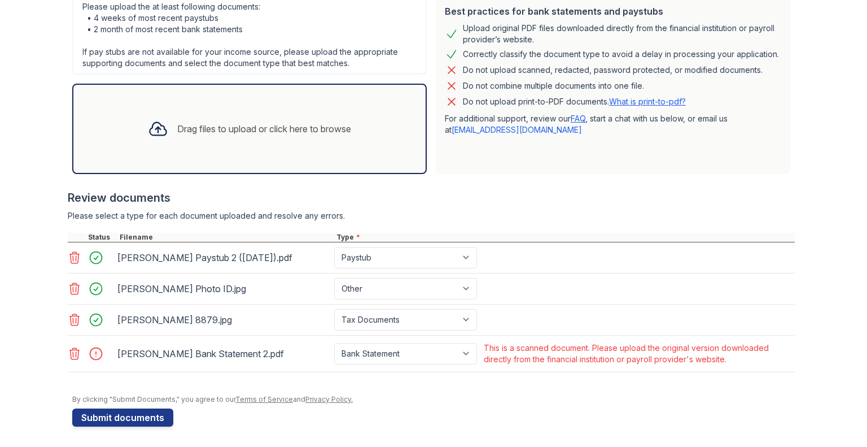
click at [70, 259] on icon at bounding box center [75, 258] width 14 height 14
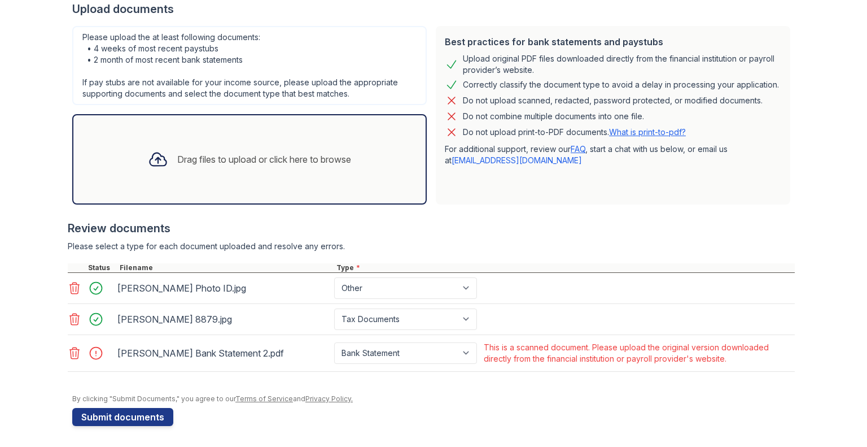
click at [69, 282] on icon at bounding box center [75, 288] width 14 height 14
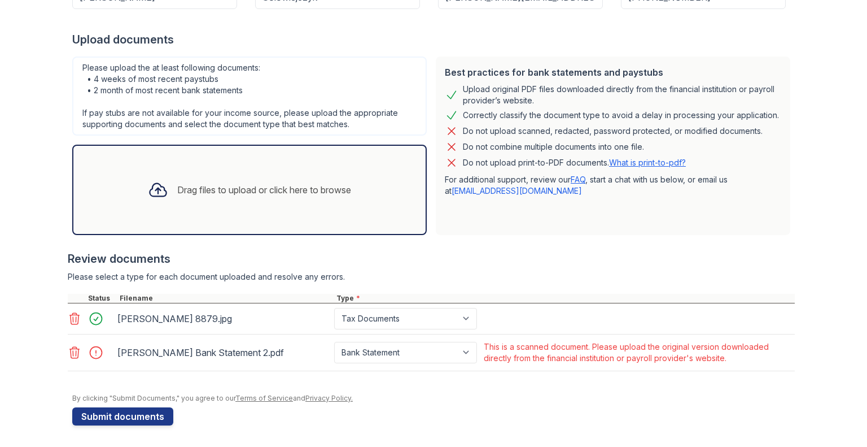
click at [68, 318] on icon at bounding box center [75, 319] width 14 height 14
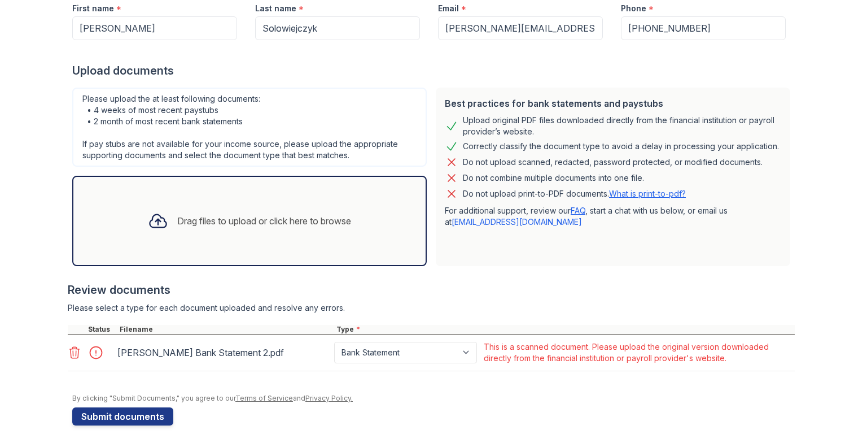
click at [69, 347] on icon at bounding box center [75, 353] width 14 height 14
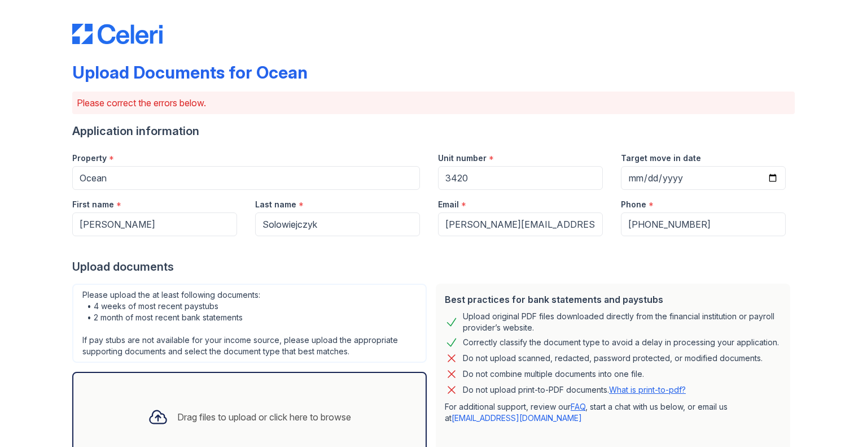
scroll to position [0, 0]
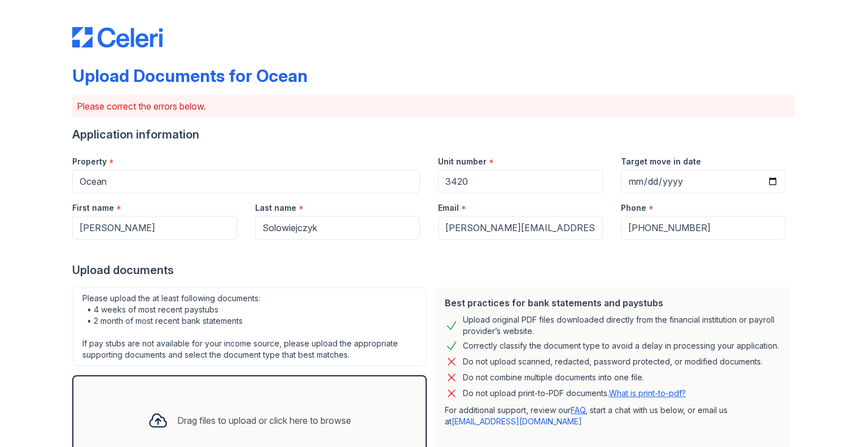
click at [298, 149] on div "Property *" at bounding box center [246, 158] width 348 height 23
